Goal: Contribute content: Contribute content

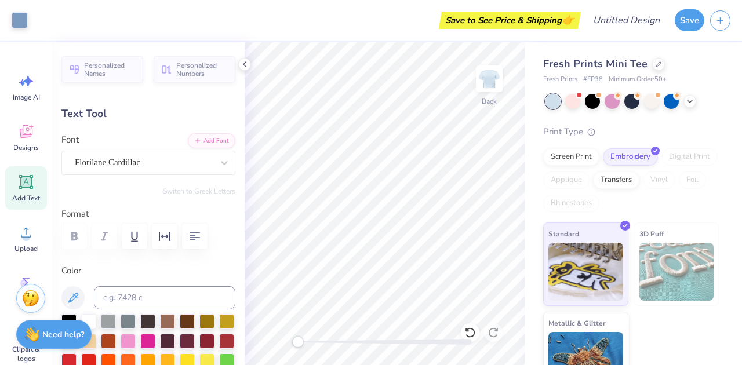
type input "3.36"
type input "0.63"
type input "7.37"
type textarea "Big"
type input "0.89"
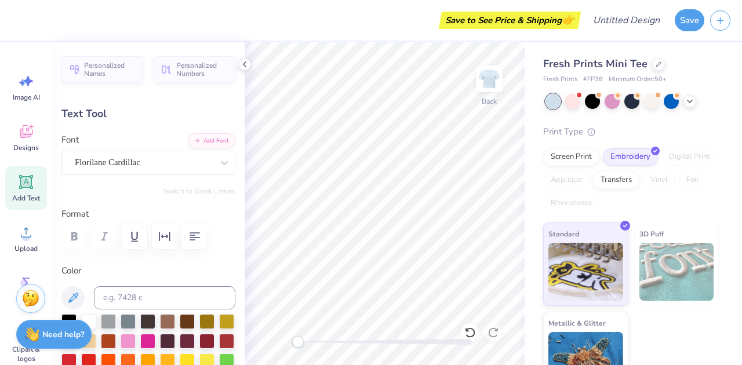
type input "6.86"
type input "2.58"
type input "1.83"
type input "6.88"
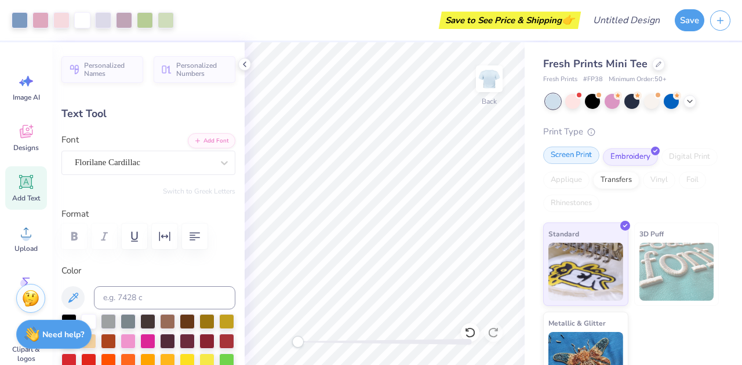
click at [578, 158] on div "Screen Print" at bounding box center [571, 155] width 56 height 17
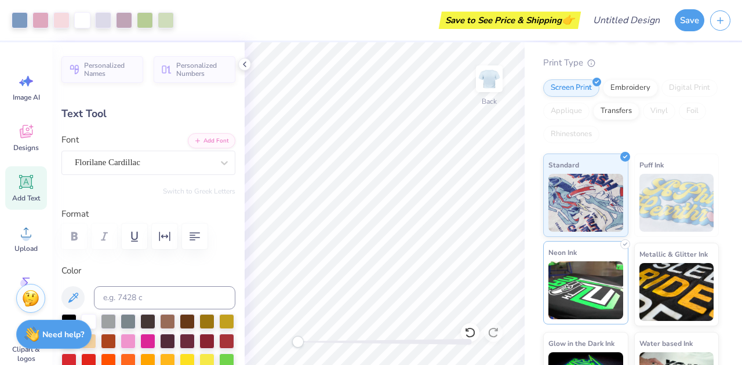
scroll to position [119, 0]
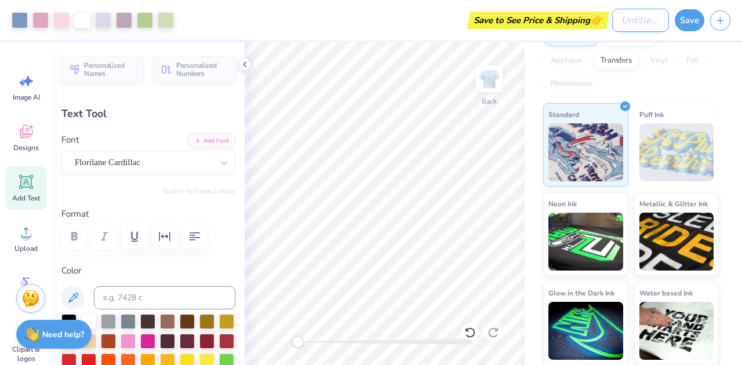
click at [649, 17] on input "Design Title" at bounding box center [640, 20] width 57 height 23
type input "Big"
click at [696, 19] on button "Save" at bounding box center [689, 19] width 30 height 22
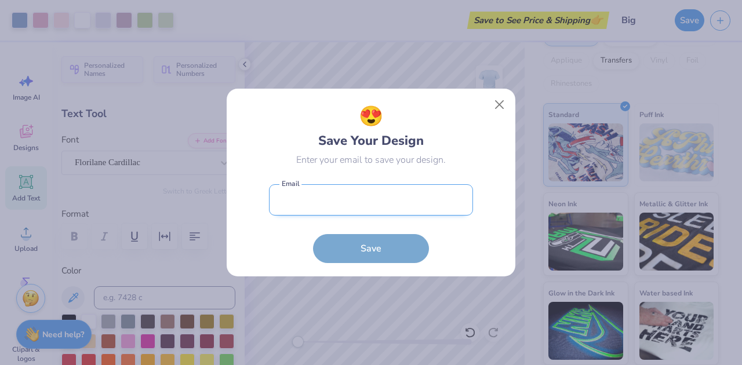
click at [369, 203] on input "email" at bounding box center [371, 200] width 204 height 32
type input "[EMAIL_ADDRESS][DOMAIN_NAME]"
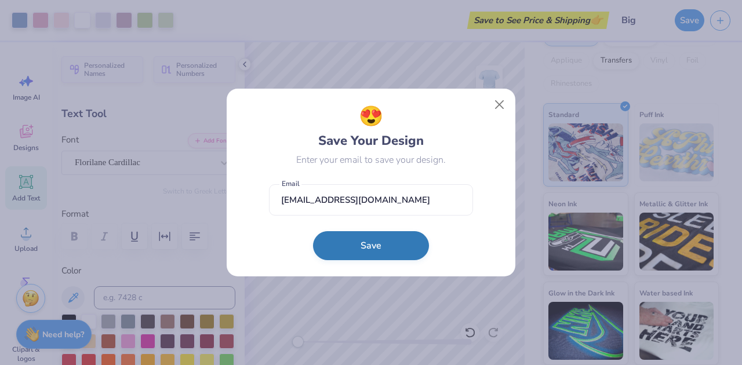
click at [375, 237] on button "Save" at bounding box center [371, 245] width 116 height 29
